Goal: Find specific page/section: Find specific page/section

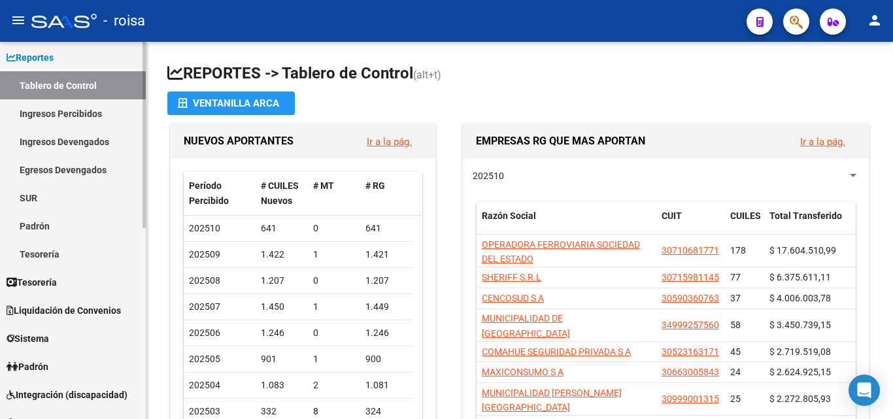
scroll to position [131, 0]
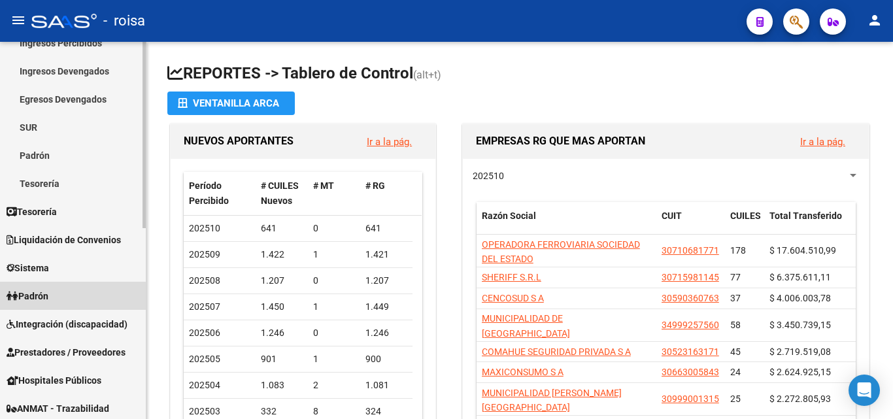
click at [73, 302] on link "Padrón" at bounding box center [73, 296] width 146 height 28
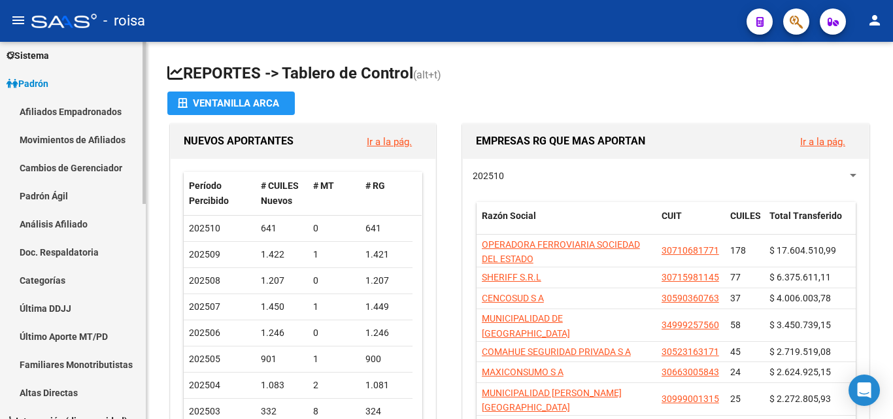
scroll to position [107, 0]
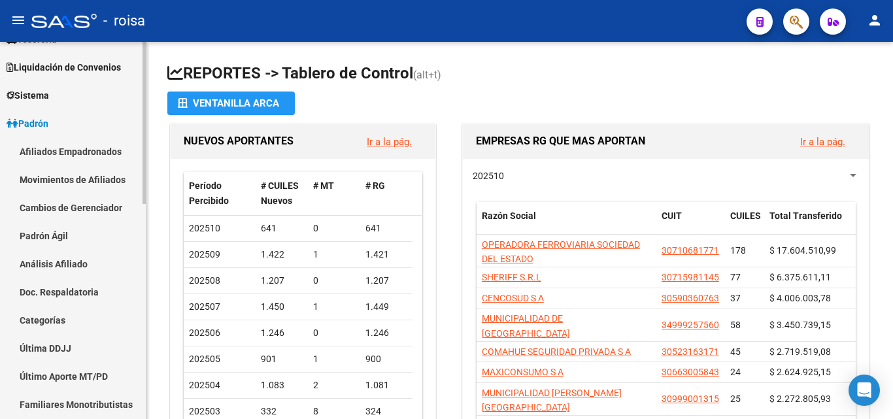
click at [97, 175] on link "Movimientos de Afiliados" at bounding box center [73, 179] width 146 height 28
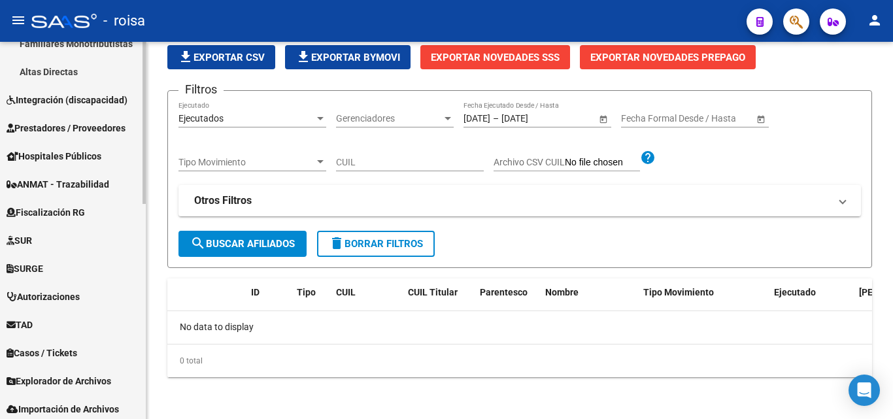
scroll to position [499, 0]
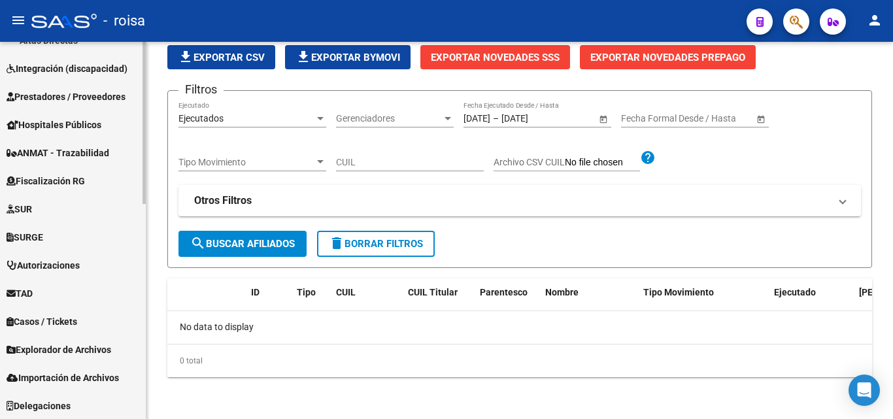
click at [99, 356] on span "Explorador de Archivos" at bounding box center [59, 349] width 105 height 14
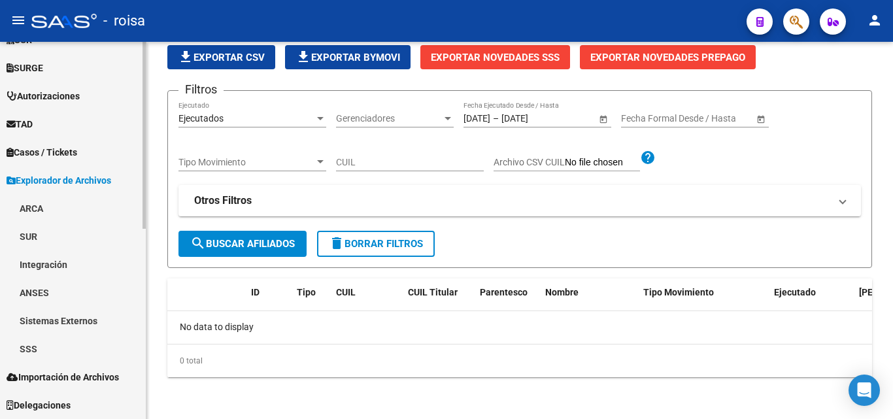
scroll to position [359, 0]
click at [431, 341] on div "No data to display" at bounding box center [519, 327] width 704 height 33
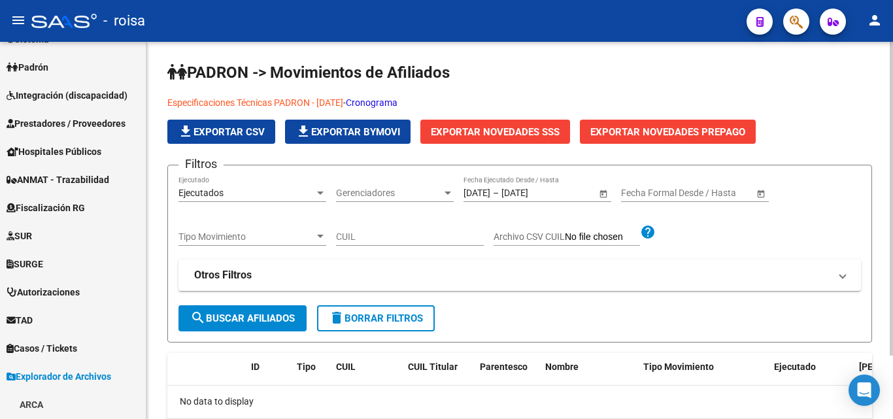
scroll to position [0, 0]
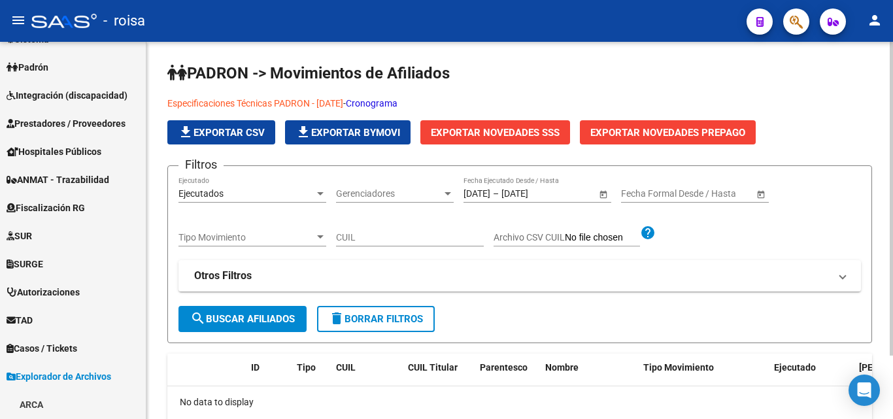
click at [530, 65] on h1 "PADRON -> Movimientos de Afiliados" at bounding box center [519, 74] width 704 height 23
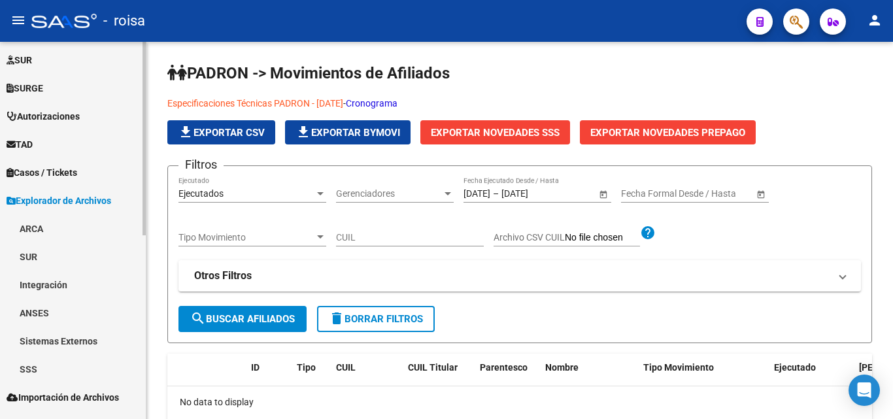
scroll to position [359, 0]
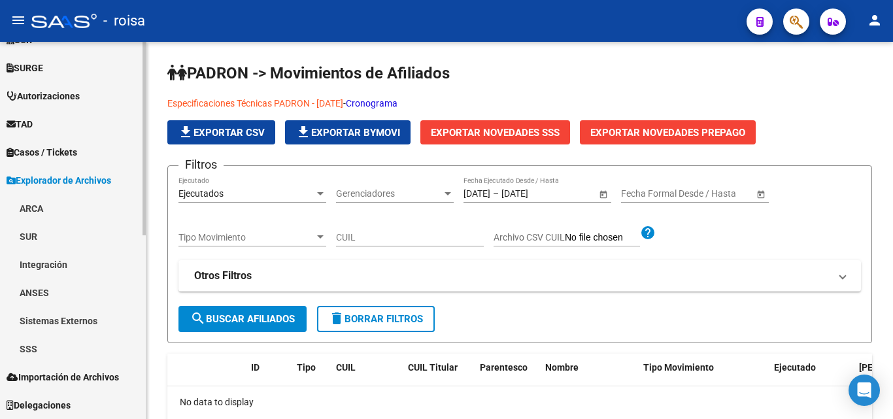
click at [99, 350] on link "SSS" at bounding box center [73, 349] width 146 height 28
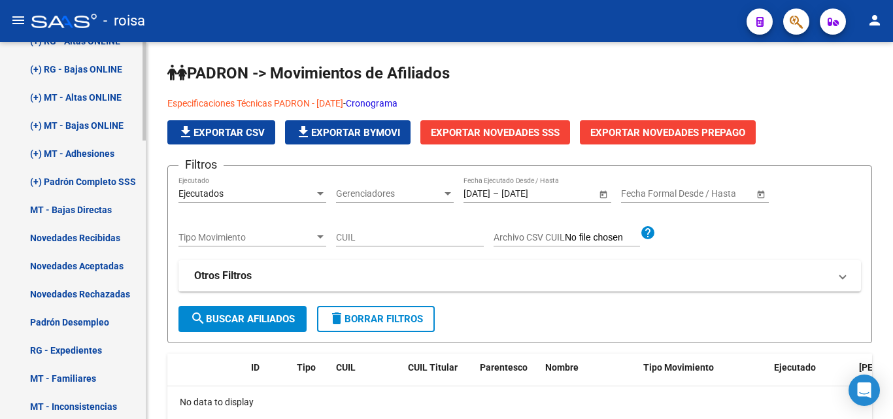
scroll to position [816, 0]
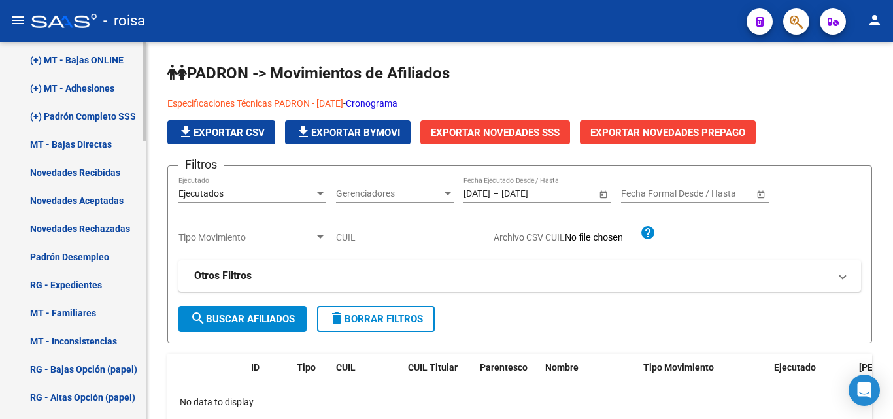
click at [106, 195] on link "Novedades Aceptadas" at bounding box center [73, 200] width 146 height 28
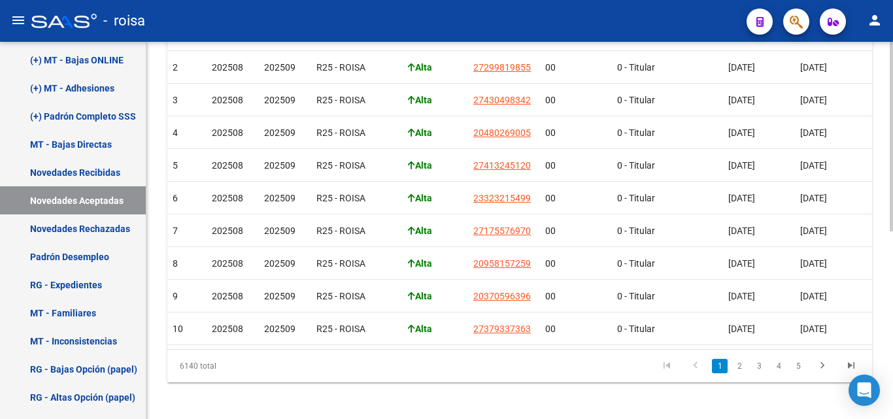
scroll to position [373, 0]
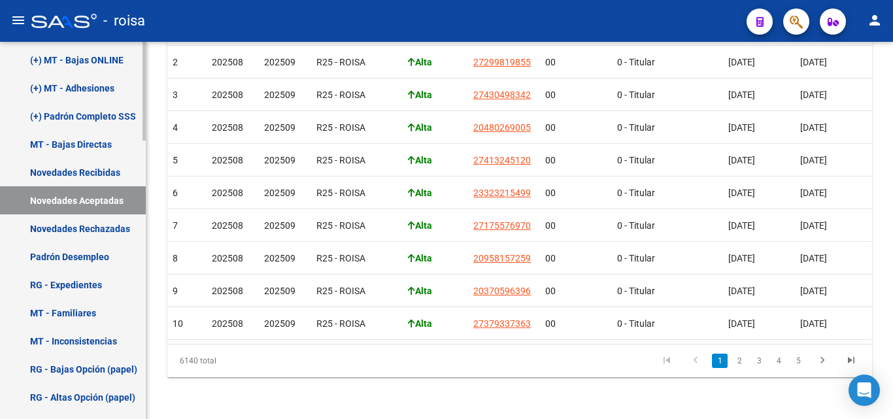
click at [114, 262] on link "Padrón Desempleo" at bounding box center [73, 256] width 146 height 28
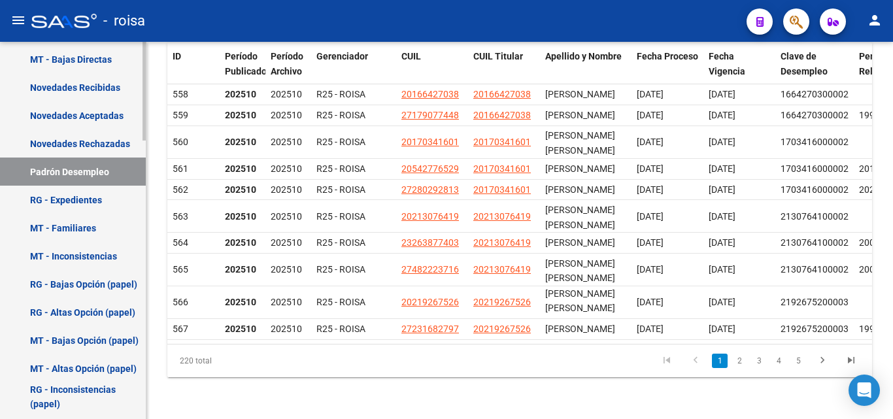
scroll to position [1012, 0]
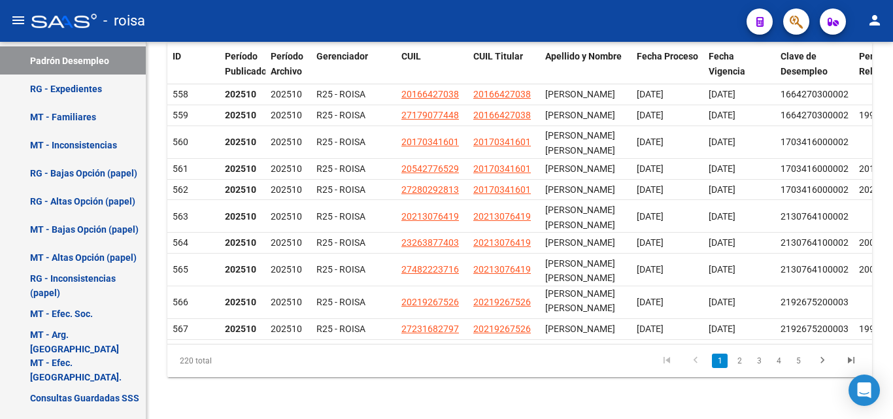
drag, startPoint x: 606, startPoint y: 4, endPoint x: 315, endPoint y: 16, distance: 291.7
click at [408, 16] on div "- roisa" at bounding box center [383, 21] width 704 height 29
